Goal: Transaction & Acquisition: Purchase product/service

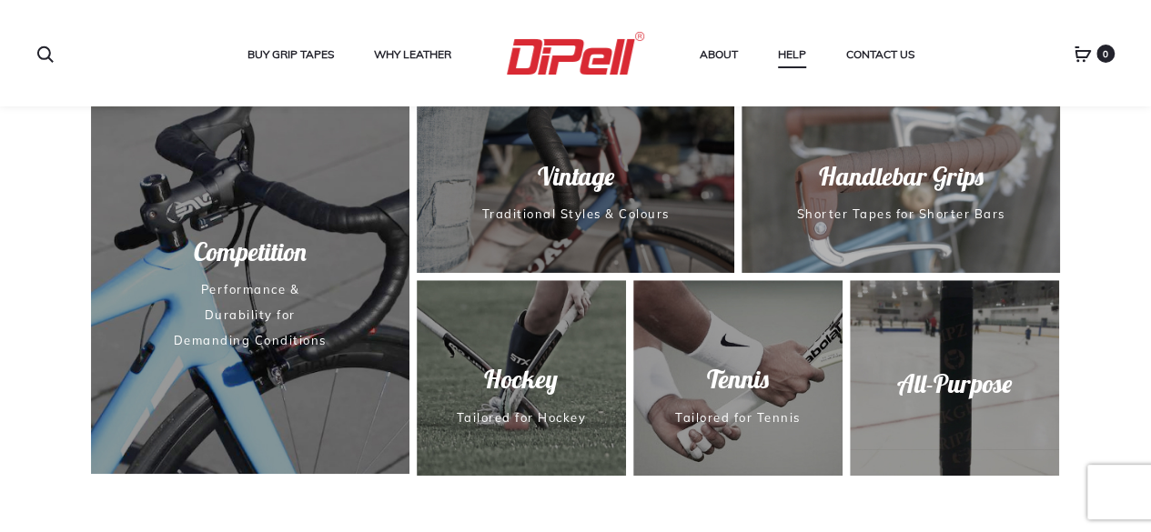
scroll to position [601, 0]
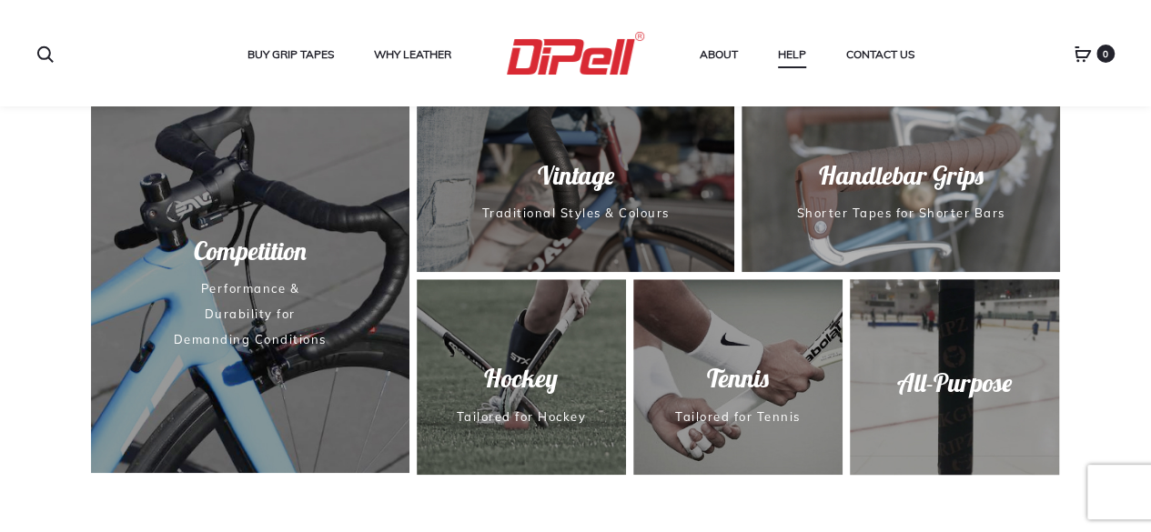
click at [965, 367] on span "All-Purpose" at bounding box center [954, 383] width 217 height 34
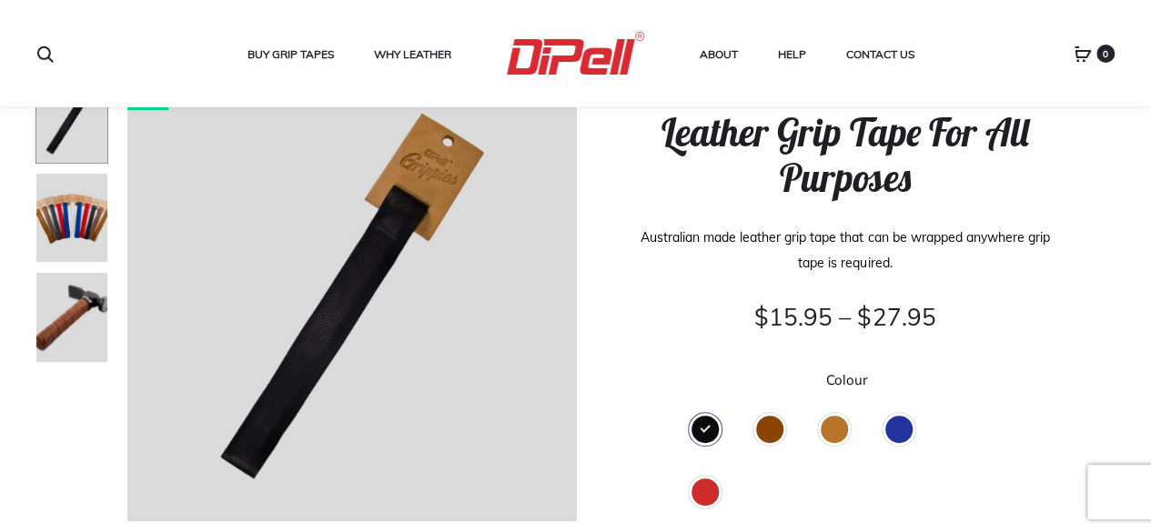
scroll to position [135, 0]
click at [55, 301] on img at bounding box center [71, 316] width 73 height 91
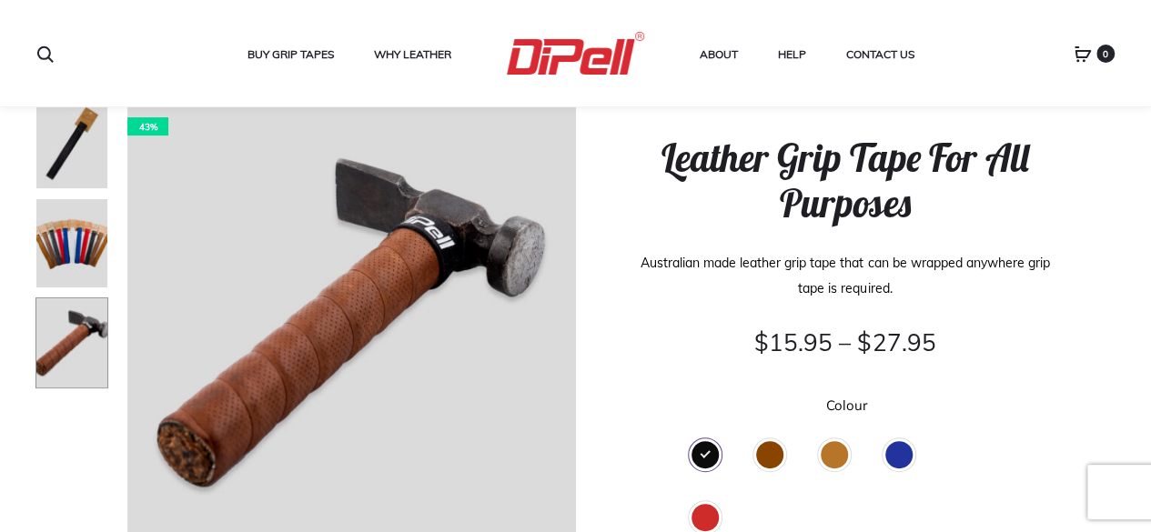
scroll to position [102, 0]
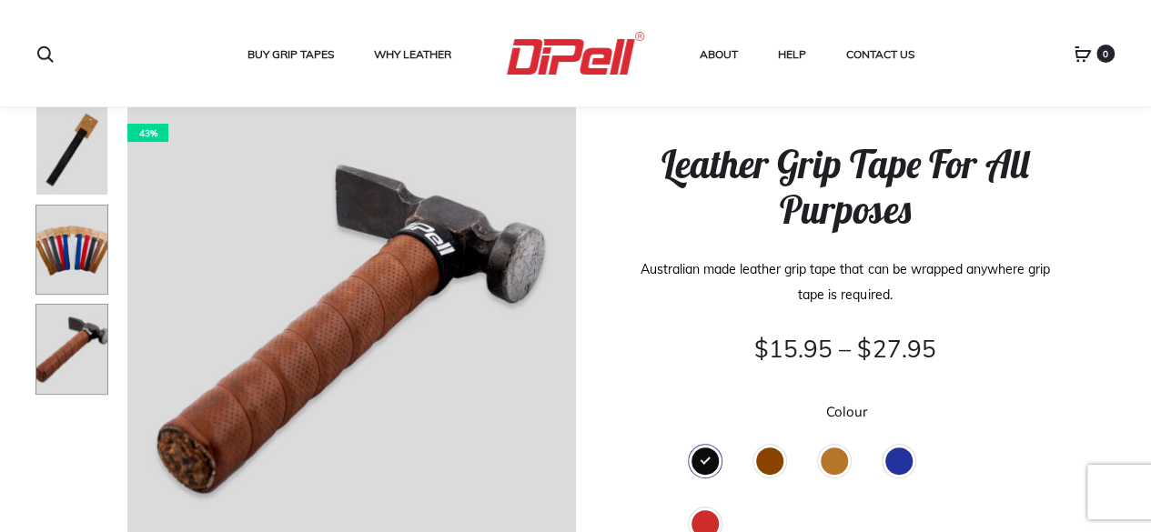
click at [67, 258] on img at bounding box center [71, 250] width 73 height 91
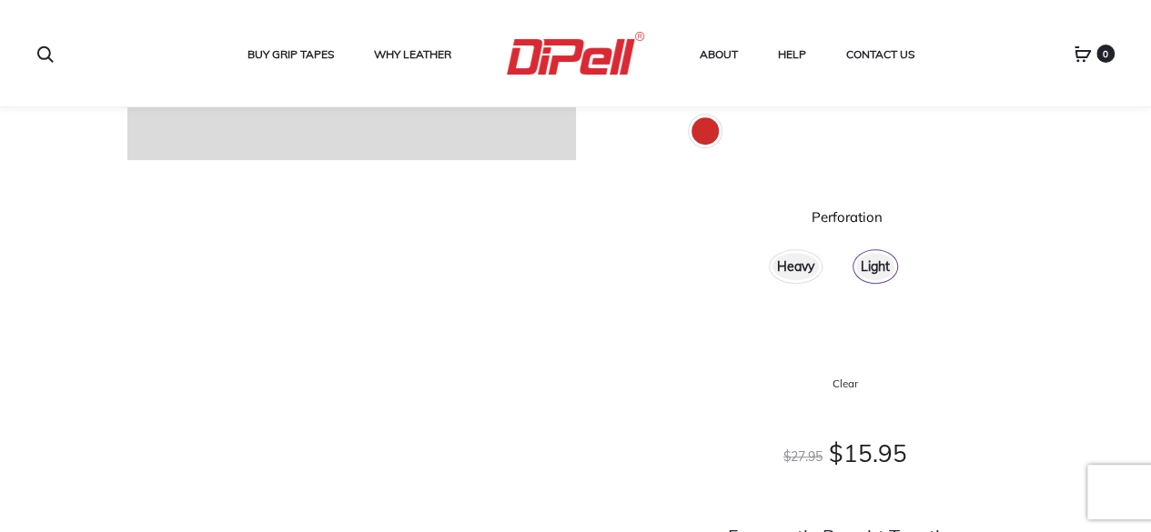
scroll to position [490, 0]
